Goal: Share content

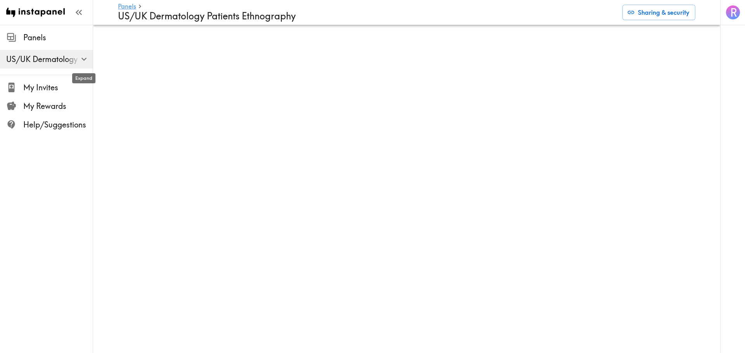
click at [84, 61] on icon "button" at bounding box center [83, 59] width 5 height 3
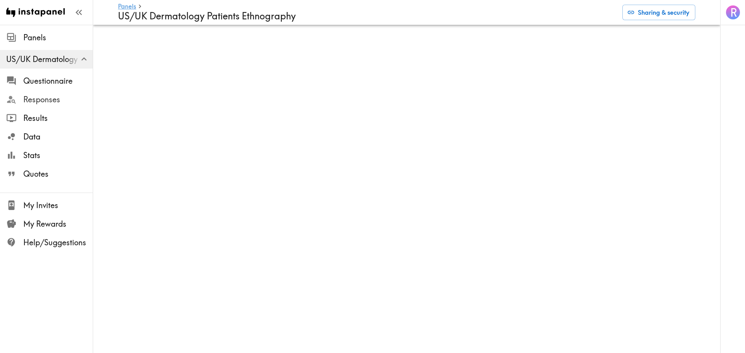
click at [38, 101] on span "Responses" at bounding box center [57, 99] width 69 height 11
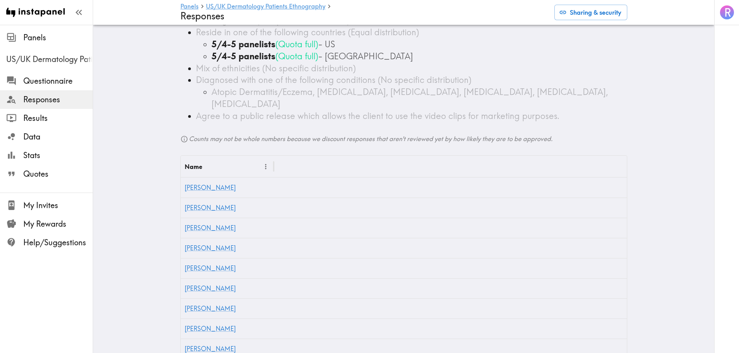
scroll to position [131, 0]
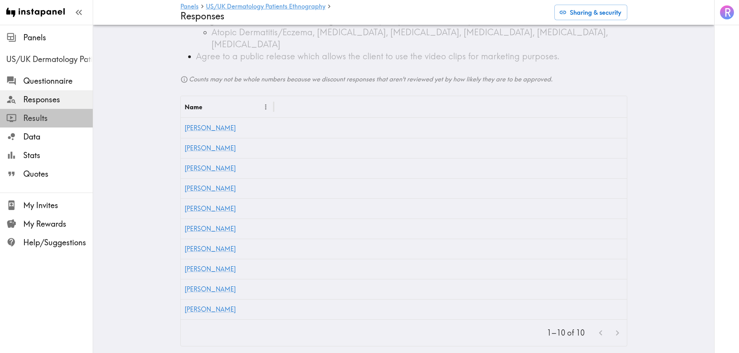
click at [29, 121] on span "Results" at bounding box center [57, 118] width 69 height 11
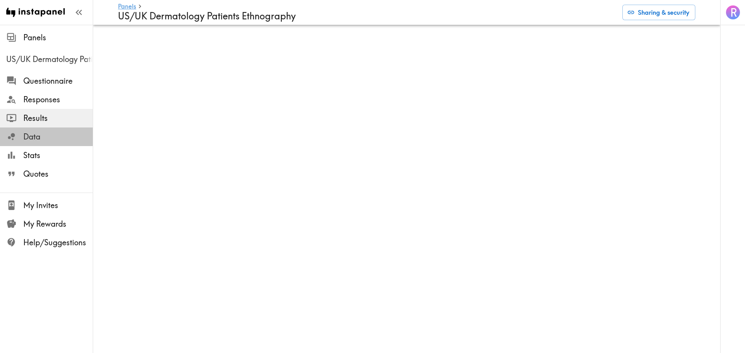
click at [38, 138] on span "Data" at bounding box center [57, 136] width 69 height 11
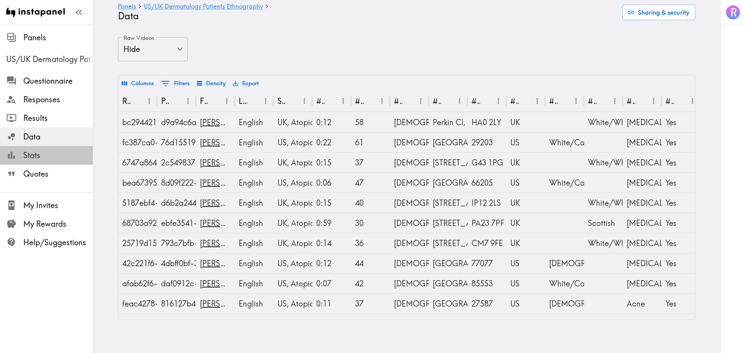
click at [35, 157] on span "Stats" at bounding box center [57, 155] width 69 height 11
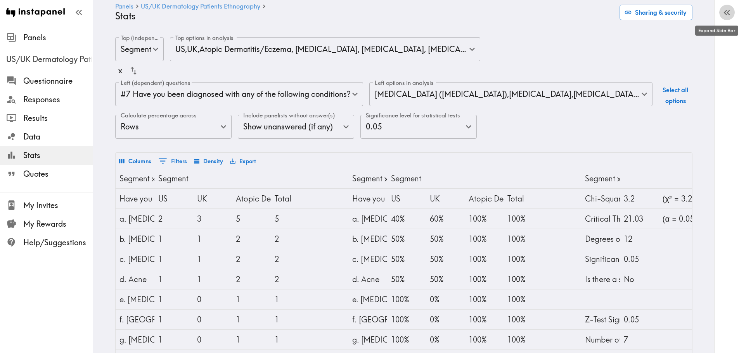
click at [727, 15] on icon "button" at bounding box center [726, 12] width 10 height 10
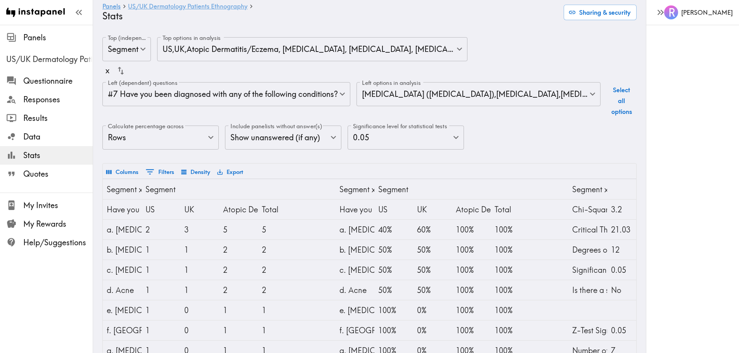
click at [177, 6] on link "US/UK Dermatology Patients Ethnography" at bounding box center [187, 6] width 119 height 7
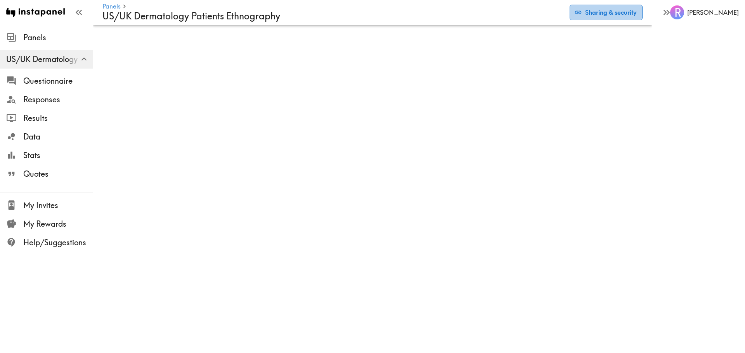
click at [595, 11] on button "Sharing & security" at bounding box center [605, 13] width 73 height 16
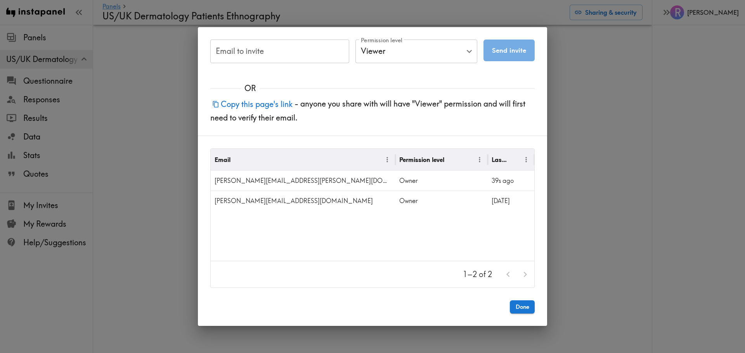
click at [275, 104] on button "Copy this page's link" at bounding box center [252, 104] width 84 height 17
